Goal: Task Accomplishment & Management: Use online tool/utility

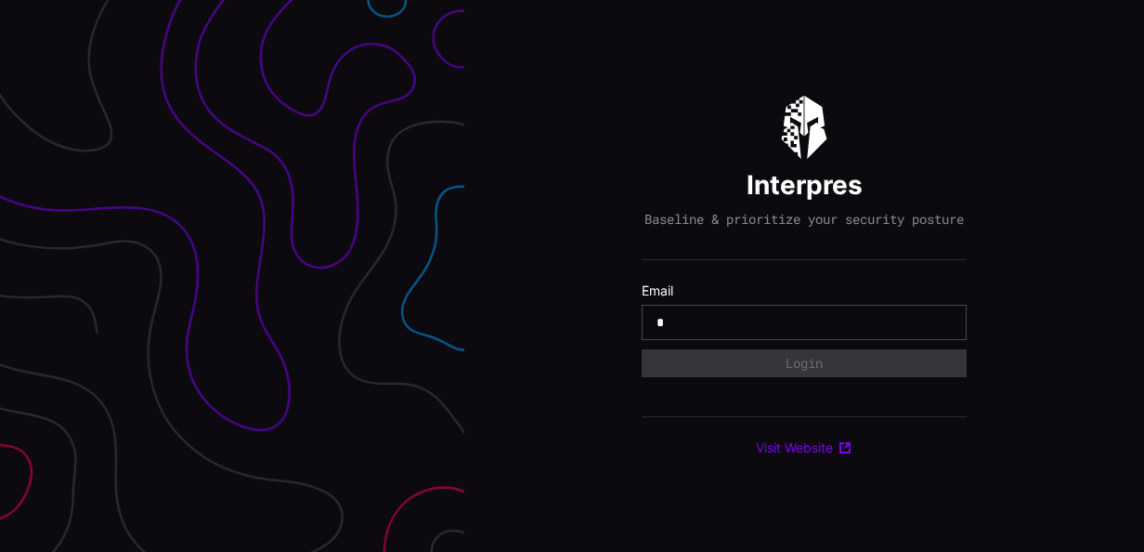
type input "**********"
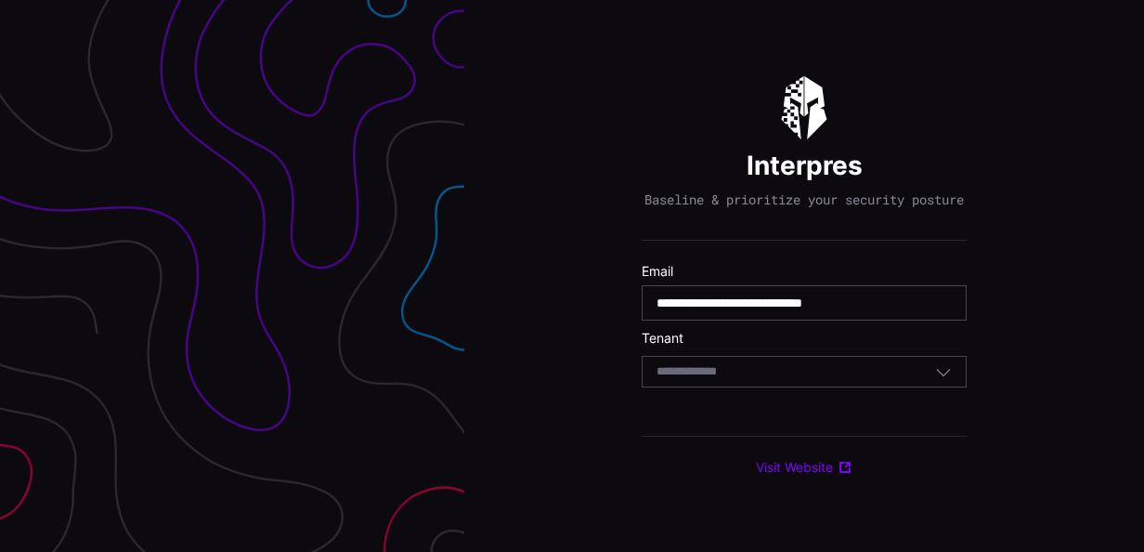
click at [792, 377] on div "Select Tenant" at bounding box center [796, 371] width 279 height 17
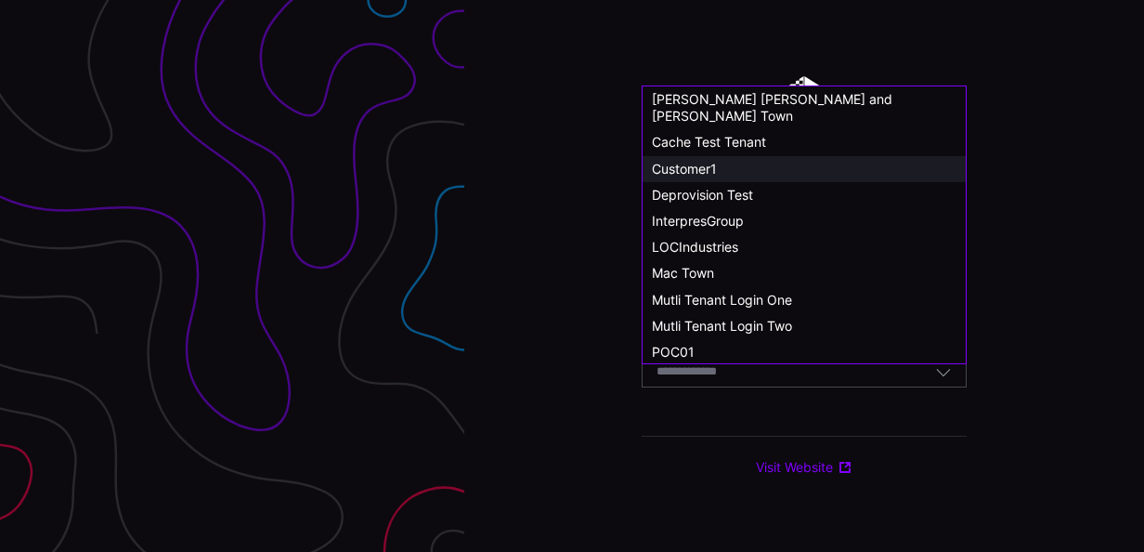
click at [695, 161] on span "Customer1" at bounding box center [684, 169] width 65 height 16
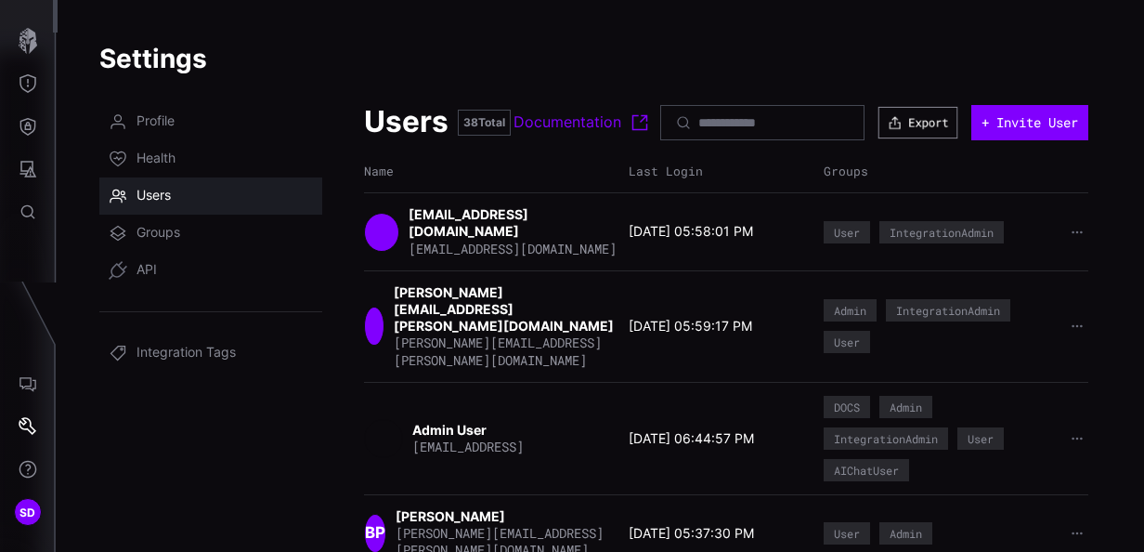
click at [927, 133] on button "Export" at bounding box center [919, 123] width 80 height 32
